Goal: Task Accomplishment & Management: Use online tool/utility

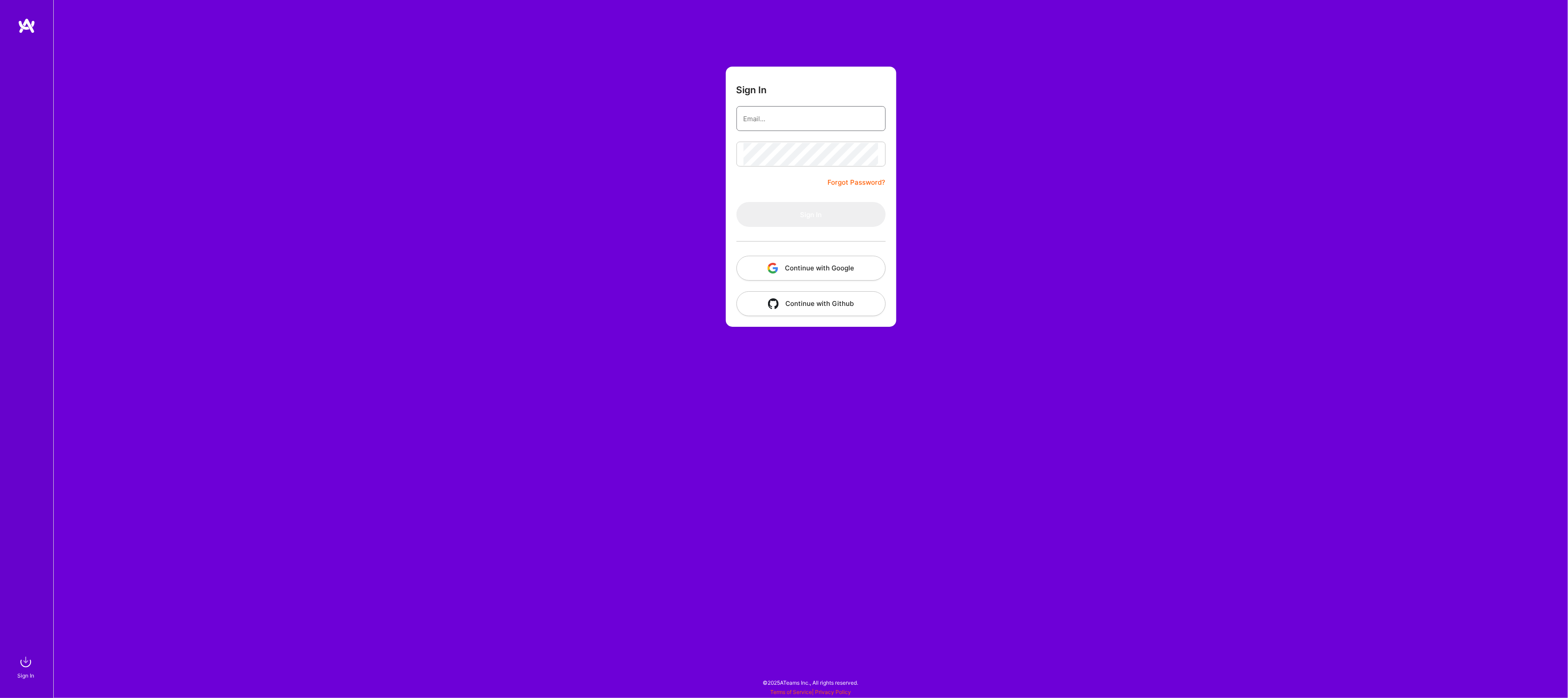
type input "[EMAIL_ADDRESS][DOMAIN_NAME]"
click at [751, 217] on button "Sign In" at bounding box center [811, 214] width 149 height 25
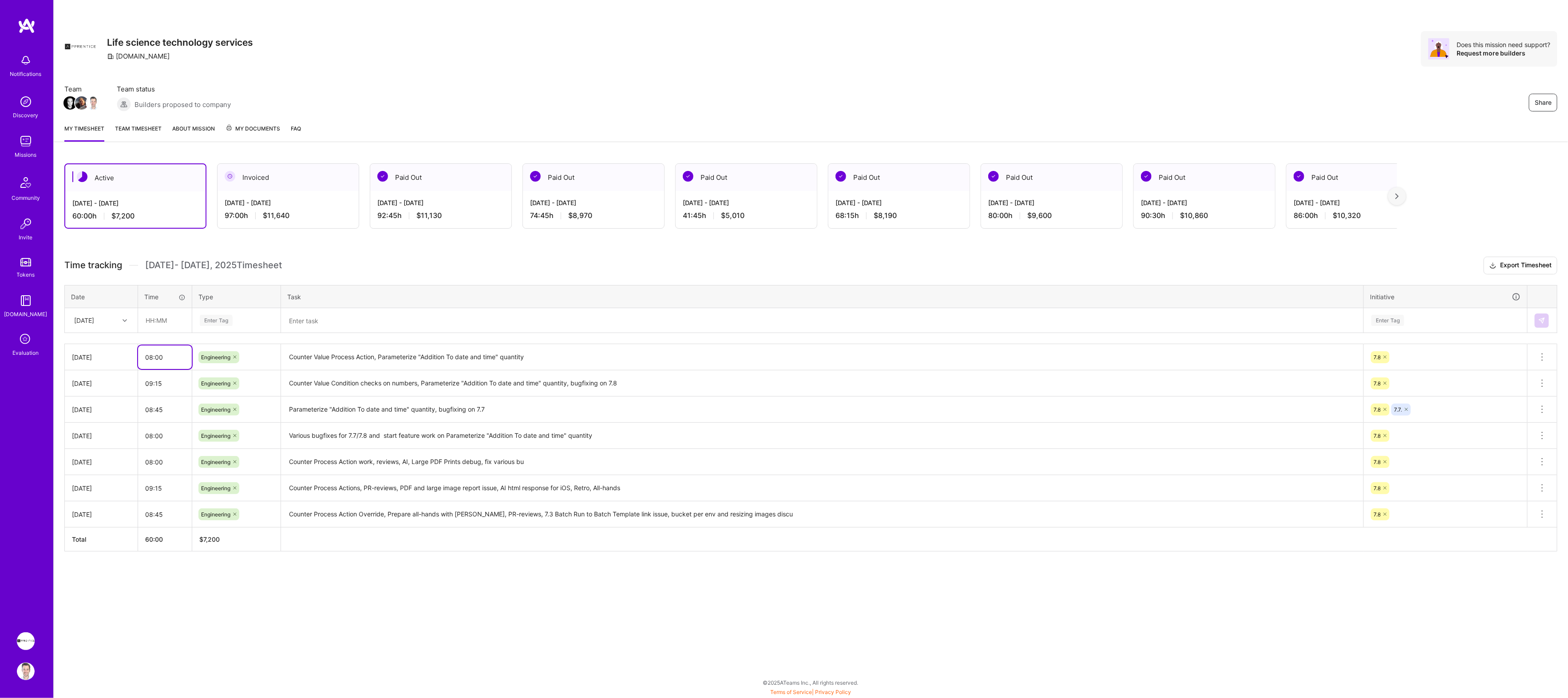
click at [172, 361] on input "08:00" at bounding box center [165, 357] width 54 height 24
type input "08:30"
click at [334, 258] on h3 "Time tracking [DATE] - [DATE] Timesheet Export Timesheet" at bounding box center [811, 265] width 1493 height 18
